Goal: Information Seeking & Learning: Check status

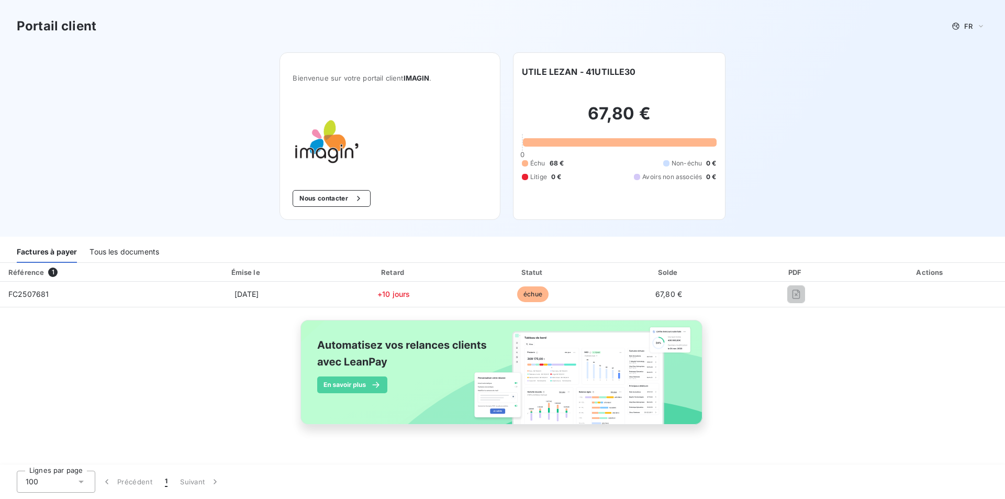
click at [671, 179] on span "Avoirs non associés" at bounding box center [672, 176] width 60 height 9
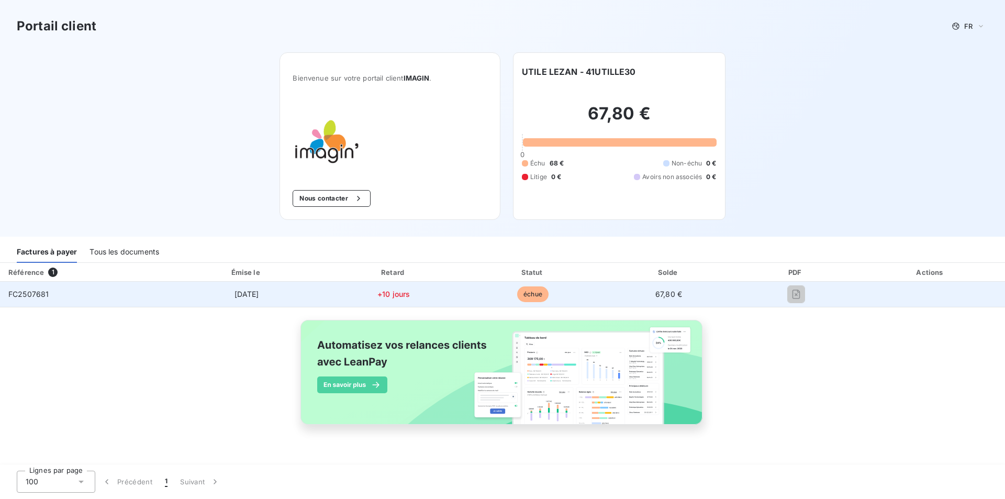
click at [259, 294] on span "[DATE]" at bounding box center [247, 294] width 25 height 9
click at [28, 294] on span "FC2507681" at bounding box center [28, 294] width 40 height 9
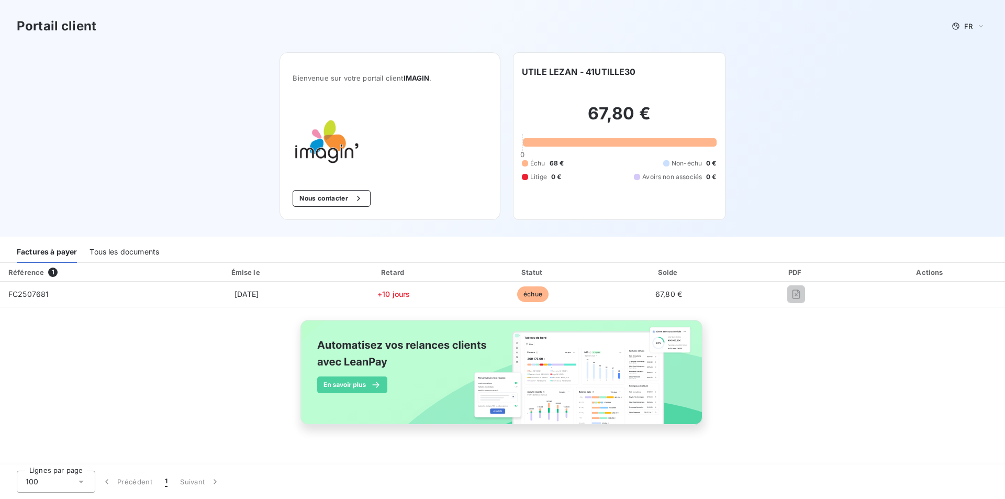
click at [50, 269] on span "1" at bounding box center [52, 272] width 9 height 9
click at [28, 272] on div "Référence" at bounding box center [26, 272] width 36 height 8
click at [49, 252] on div "Factures à payer" at bounding box center [47, 252] width 60 height 22
click at [88, 481] on div "100" at bounding box center [56, 482] width 79 height 22
click at [196, 427] on div "Référence 1 Émise le Retard Statut Solde PDF Actions FC2507681 [DATE] +10 jours…" at bounding box center [502, 356] width 1005 height 186
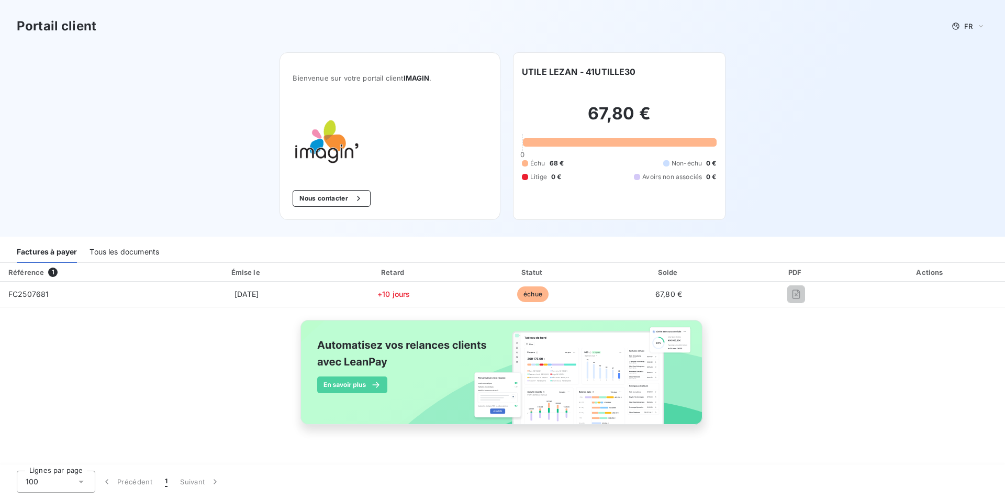
click at [588, 342] on img at bounding box center [502, 378] width 423 height 129
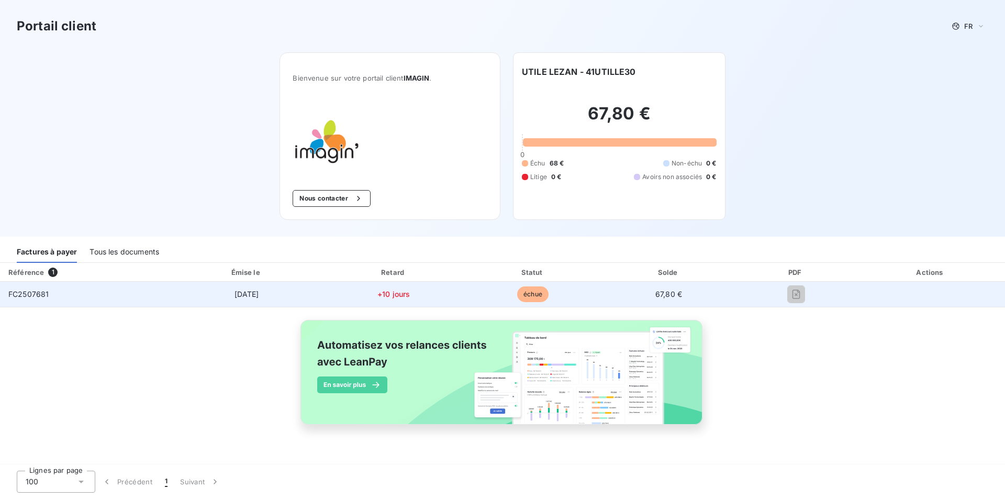
click at [524, 293] on span "échue" at bounding box center [532, 294] width 31 height 16
click at [662, 294] on span "67,80 €" at bounding box center [668, 294] width 27 height 9
drag, startPoint x: 662, startPoint y: 294, endPoint x: 608, endPoint y: 292, distance: 53.9
click at [662, 293] on span "67,80 €" at bounding box center [668, 294] width 27 height 9
click at [544, 295] on span "échue" at bounding box center [532, 294] width 31 height 16
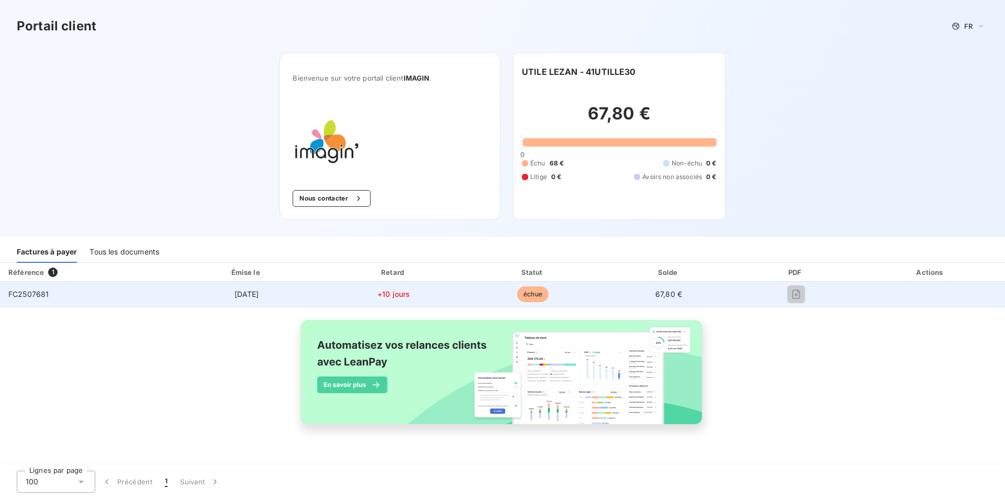
click at [536, 293] on span "échue" at bounding box center [532, 294] width 31 height 16
click at [388, 298] on span "+10 jours" at bounding box center [393, 294] width 32 height 9
click at [377, 298] on span "+10 jours" at bounding box center [393, 294] width 32 height 9
click at [221, 295] on td "[DATE]" at bounding box center [246, 294] width 153 height 25
drag, startPoint x: 225, startPoint y: 294, endPoint x: 0, endPoint y: 282, distance: 224.9
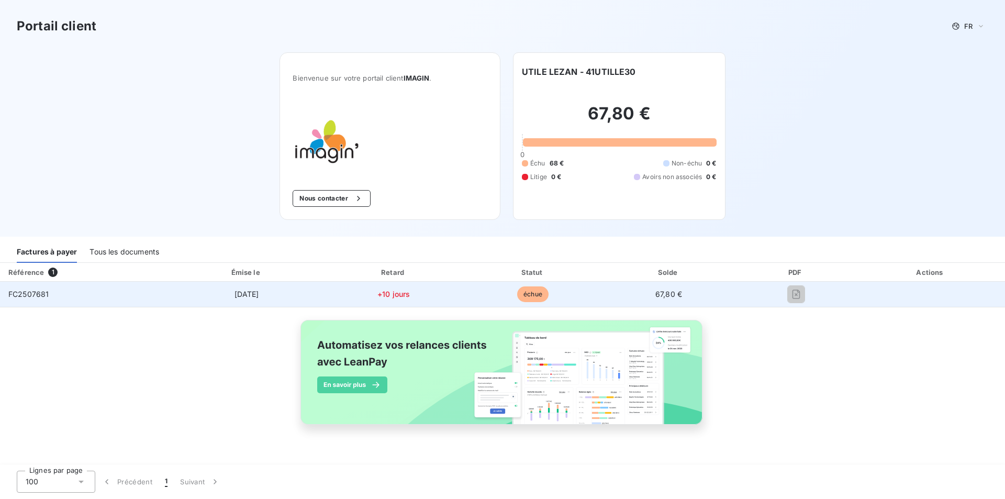
click at [190, 294] on td "[DATE]" at bounding box center [246, 294] width 153 height 25
click at [20, 295] on span "FC2507681" at bounding box center [28, 294] width 40 height 9
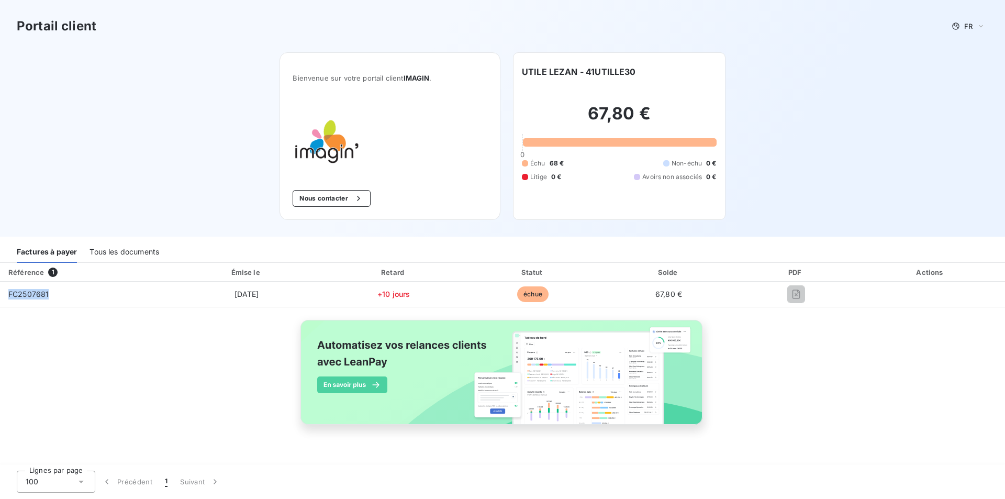
click at [26, 272] on div "Référence" at bounding box center [26, 272] width 36 height 8
drag, startPoint x: 26, startPoint y: 272, endPoint x: 31, endPoint y: 272, distance: 5.3
click at [26, 272] on div "Référence" at bounding box center [26, 272] width 36 height 8
click at [54, 272] on span "1" at bounding box center [52, 272] width 9 height 9
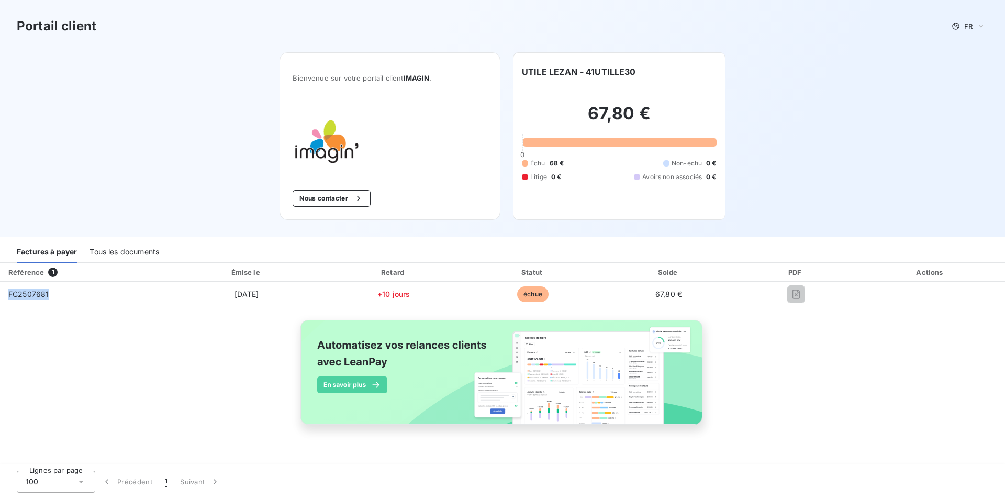
click at [48, 255] on div "Factures à payer" at bounding box center [47, 252] width 60 height 22
click at [121, 251] on div "Tous les documents" at bounding box center [125, 252] width 70 height 22
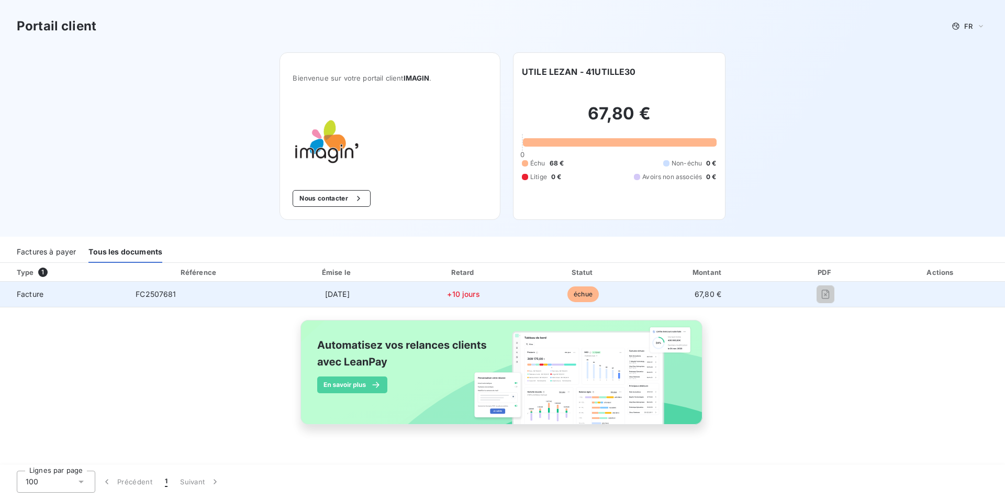
click at [146, 296] on span "FC2507681" at bounding box center [156, 294] width 40 height 9
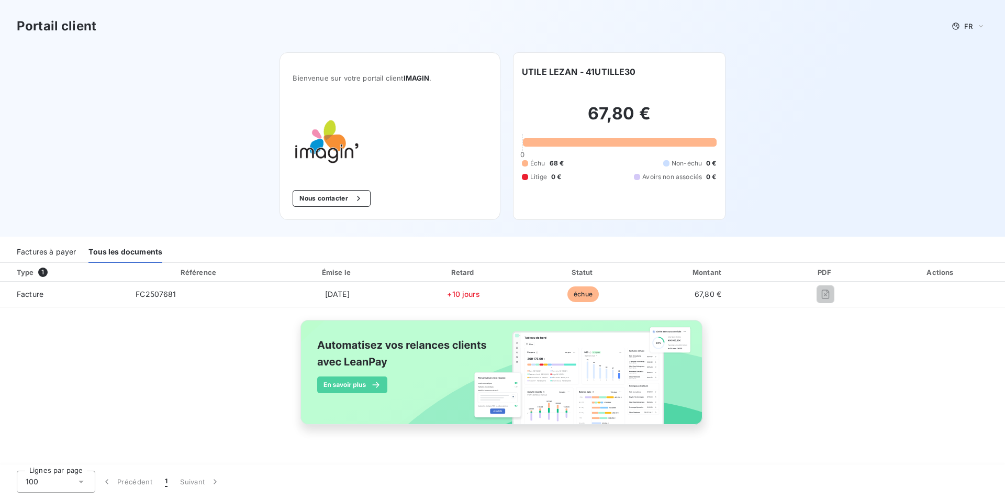
click at [54, 245] on div "Factures à payer" at bounding box center [46, 252] width 59 height 22
